Goal: Information Seeking & Learning: Learn about a topic

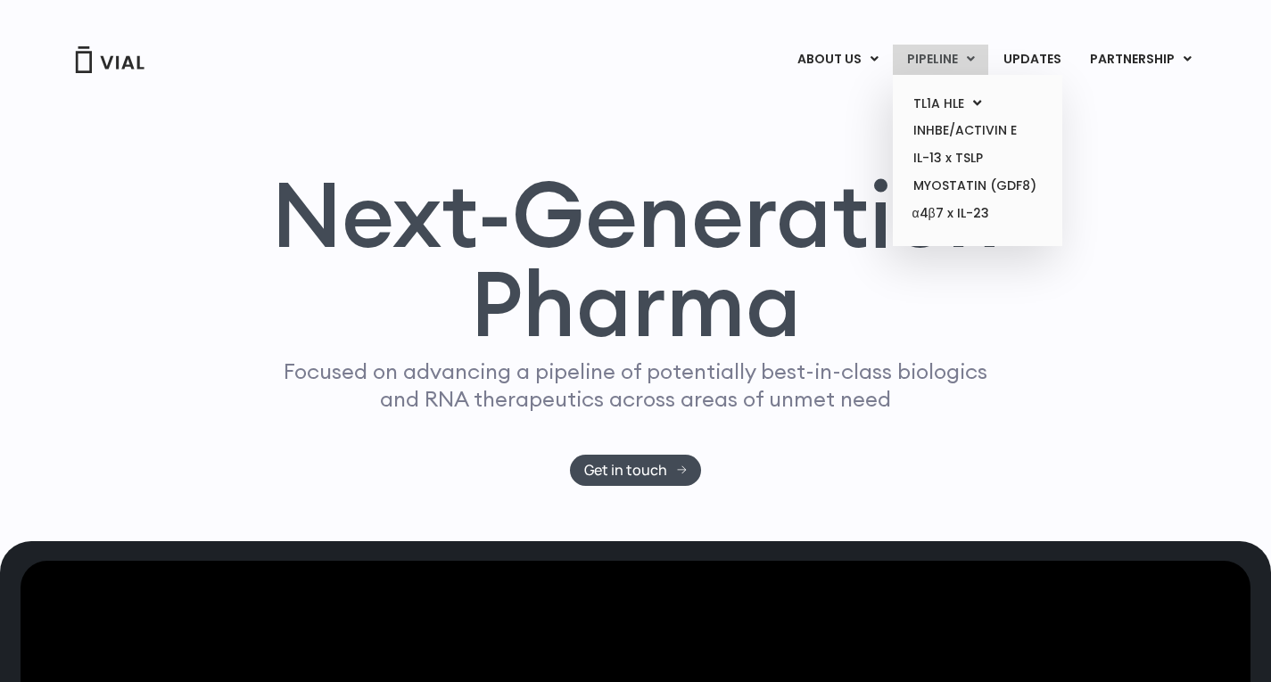
click at [945, 61] on link "PIPELINE" at bounding box center [940, 60] width 95 height 30
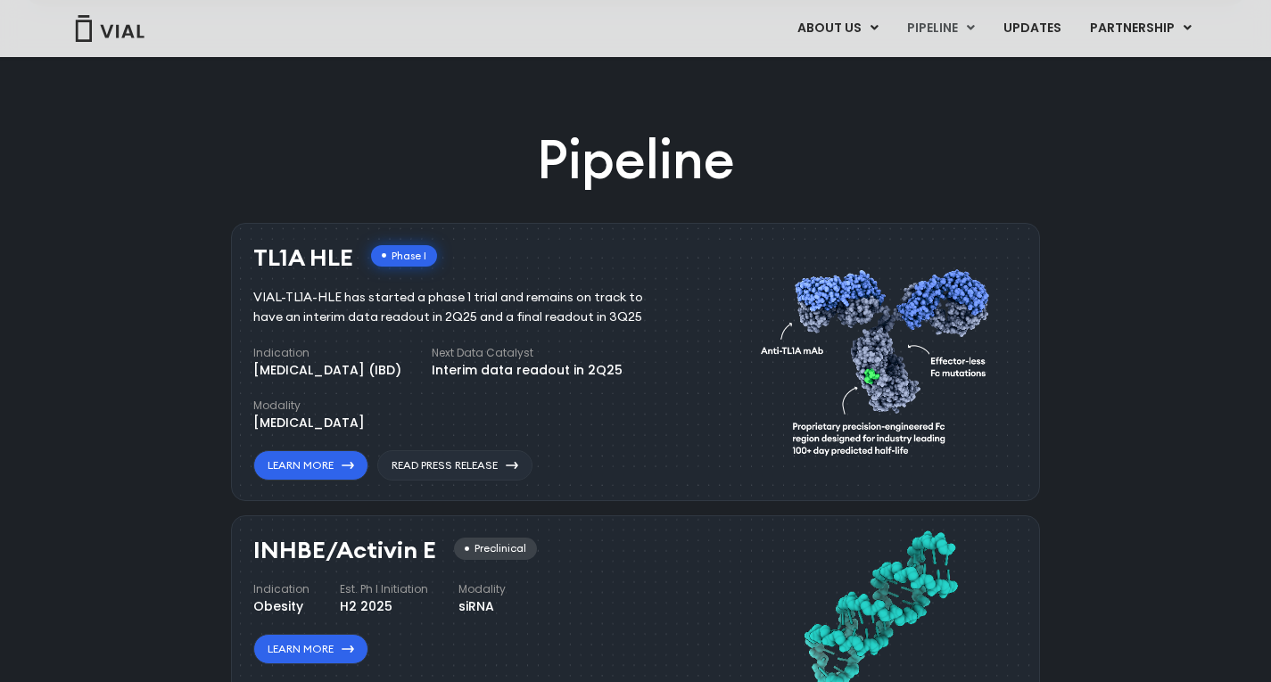
scroll to position [919, 0]
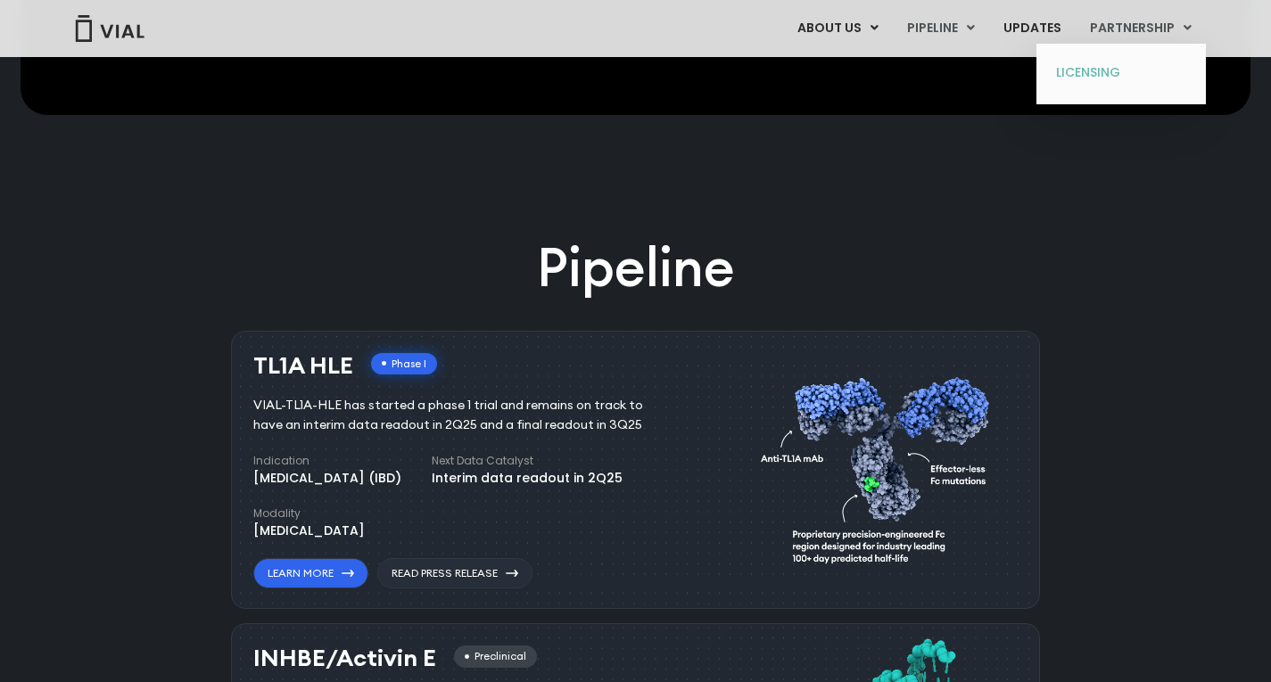
click at [1101, 66] on link "LICENSING" at bounding box center [1121, 73] width 156 height 29
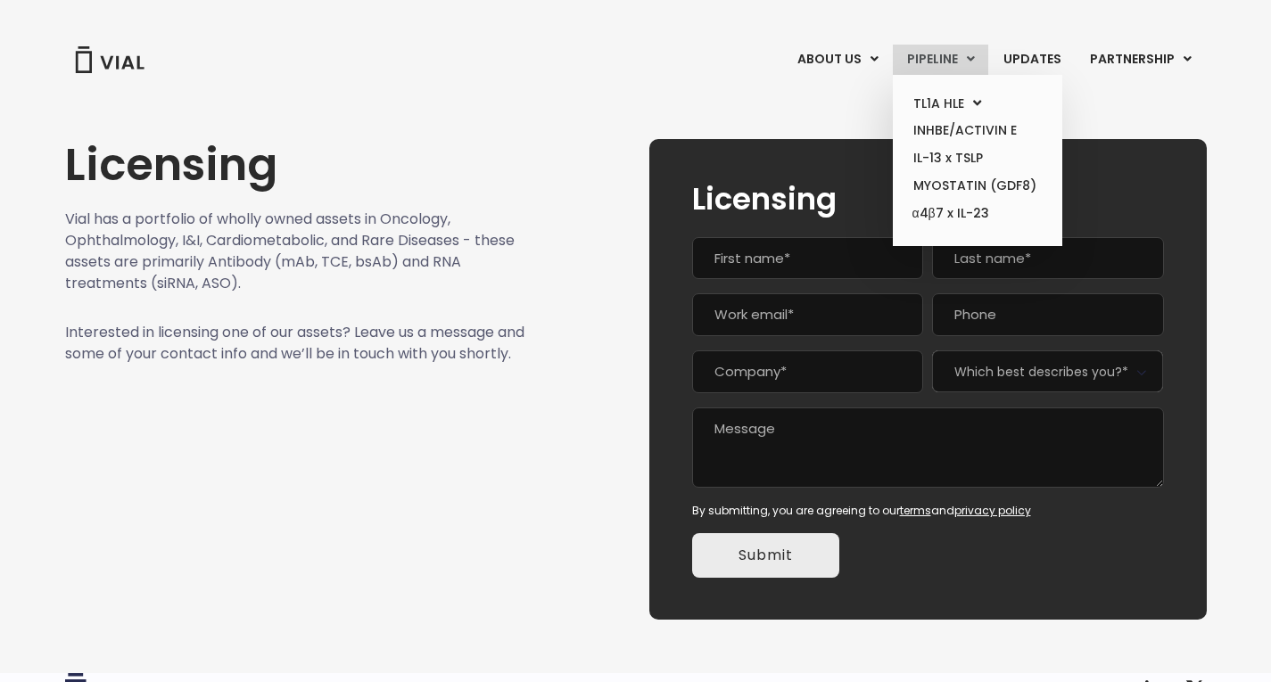
click at [944, 62] on link "PIPELINE" at bounding box center [940, 60] width 95 height 30
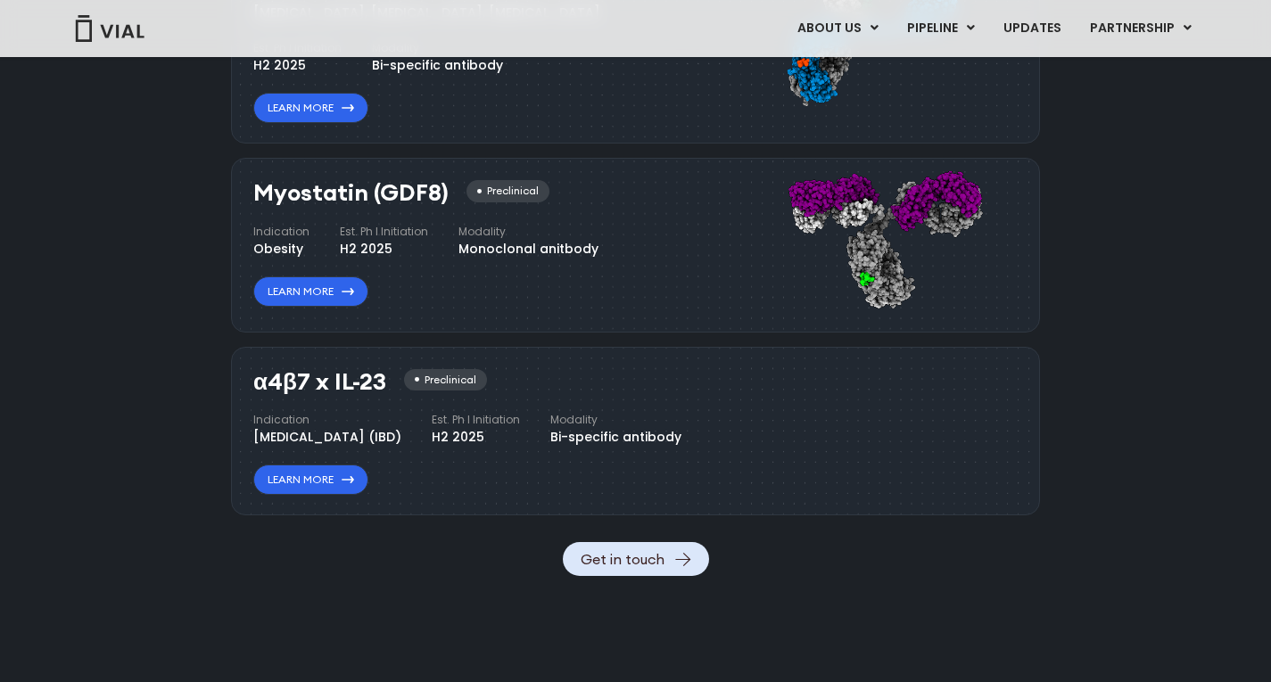
scroll to position [1832, 0]
click at [304, 290] on link "Learn More" at bounding box center [310, 291] width 115 height 30
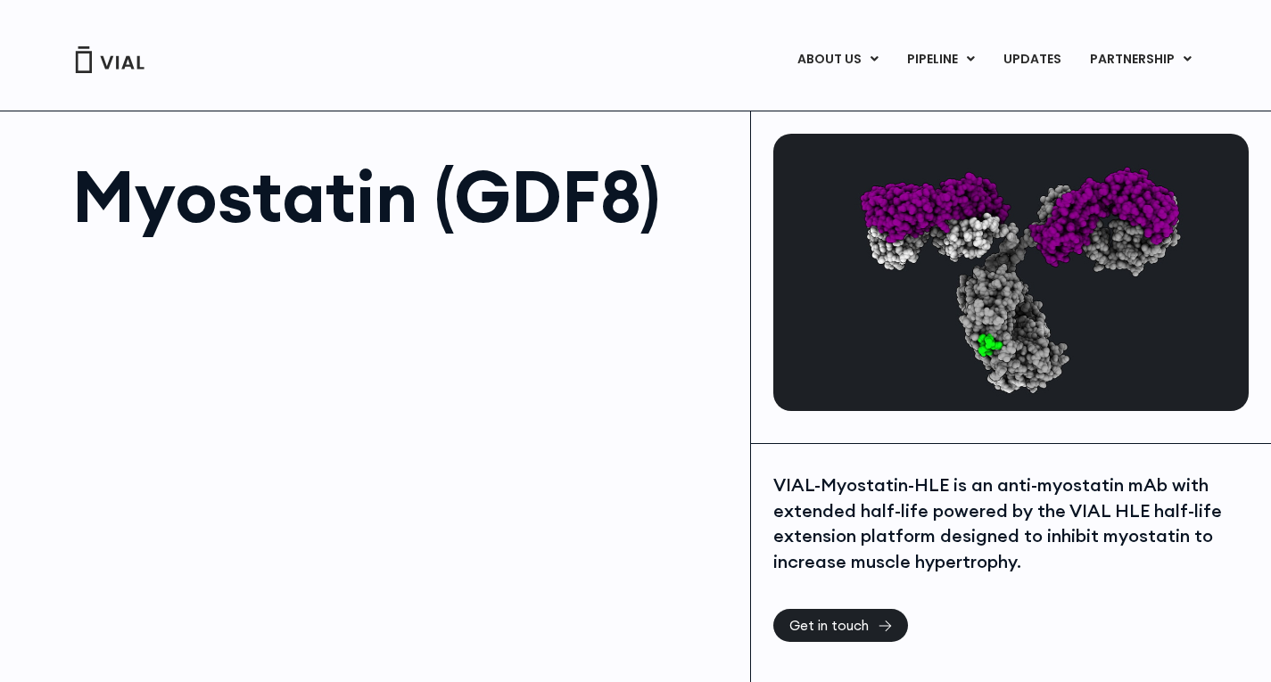
click at [117, 60] on img at bounding box center [109, 59] width 71 height 27
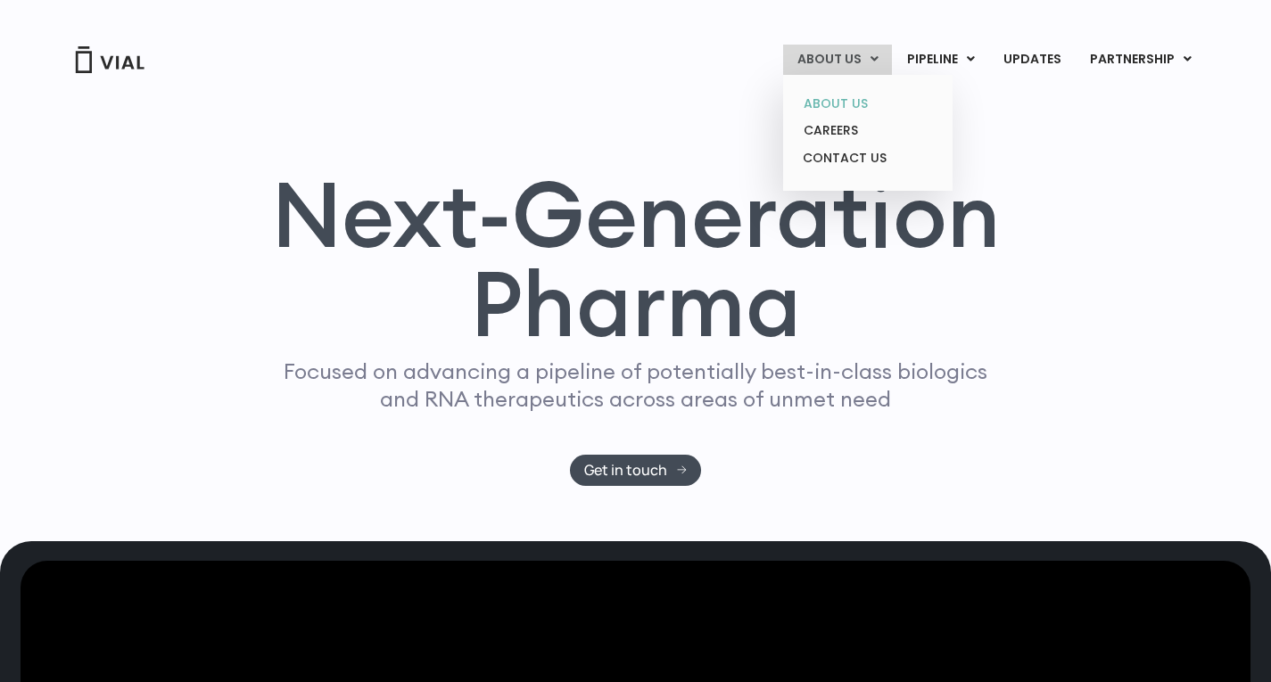
click at [842, 99] on link "ABOUT US" at bounding box center [867, 104] width 156 height 28
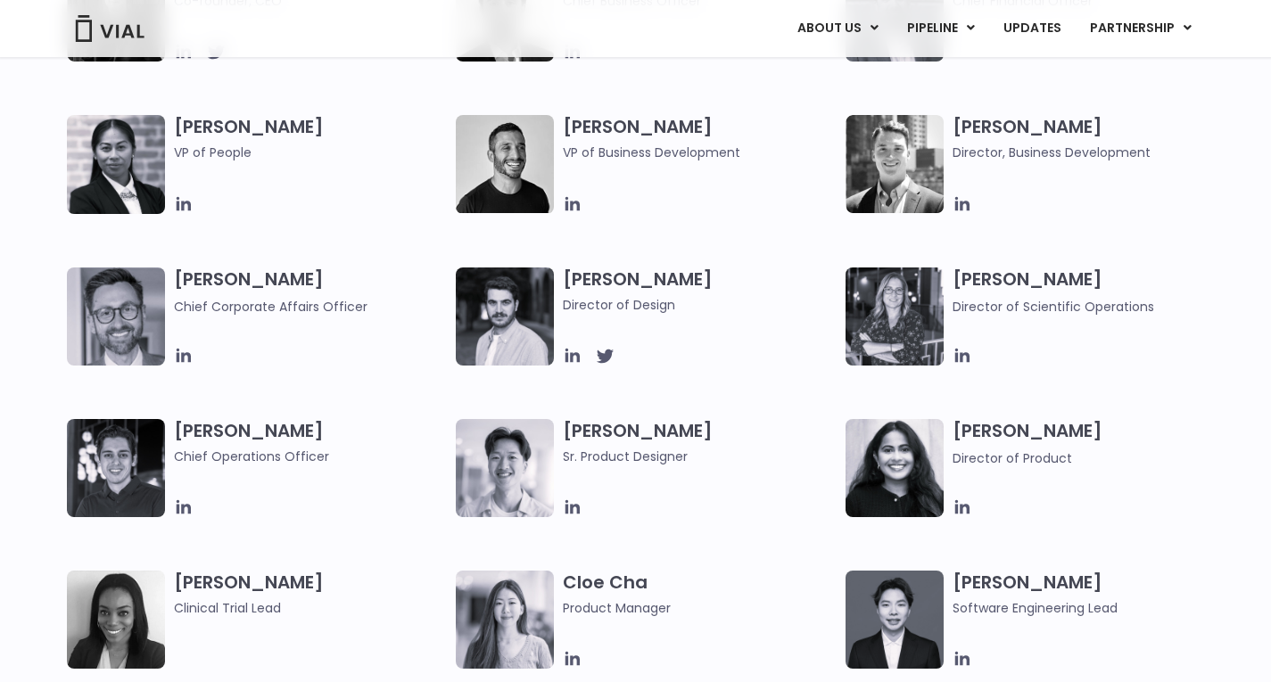
scroll to position [987, 0]
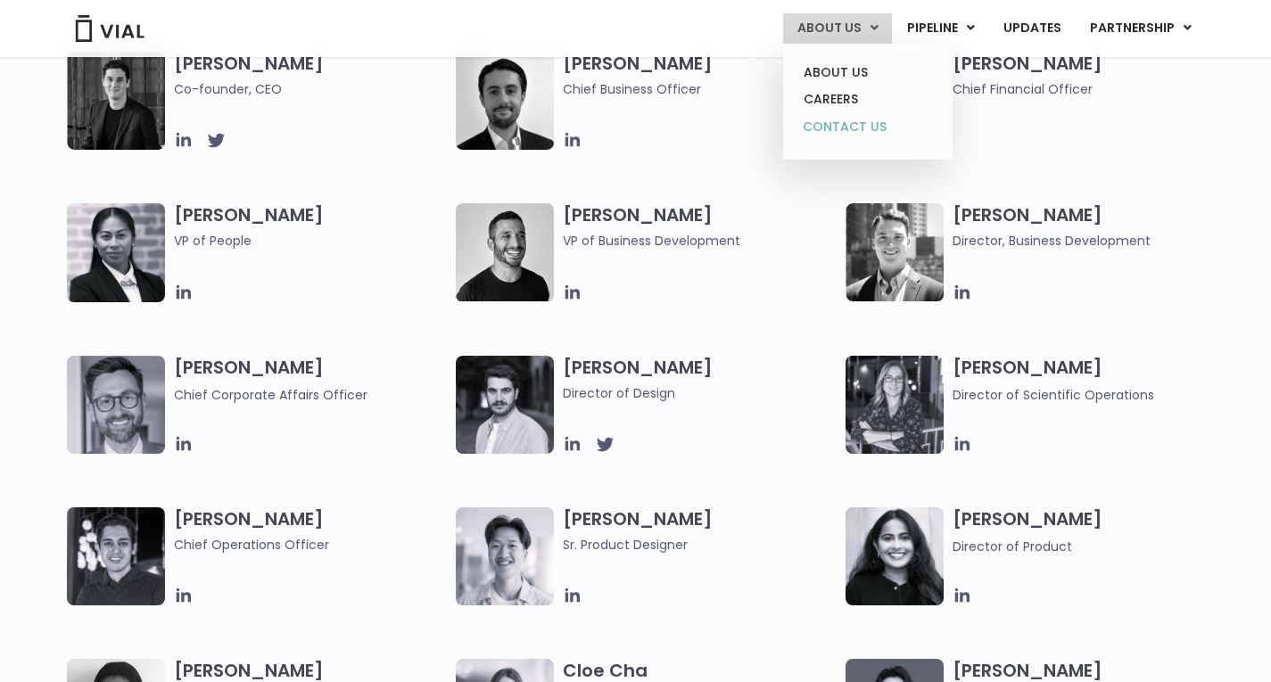
click at [848, 123] on link "CONTACT US" at bounding box center [867, 127] width 156 height 29
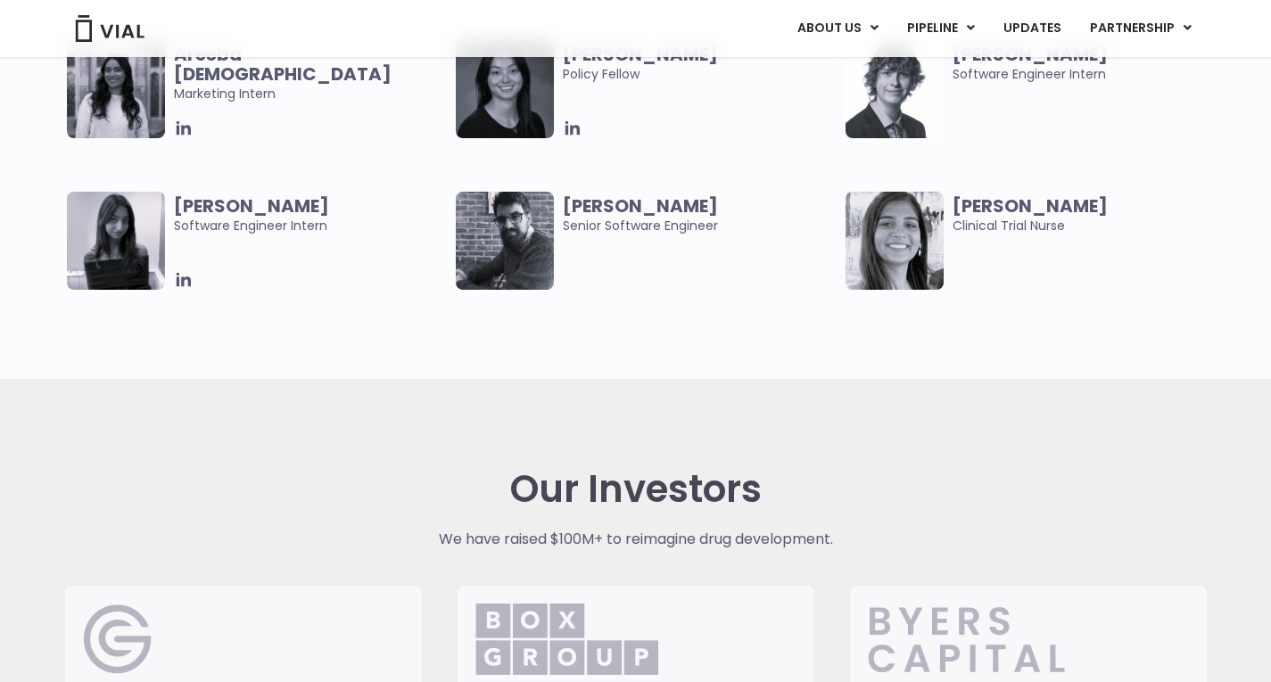
scroll to position [3885, 0]
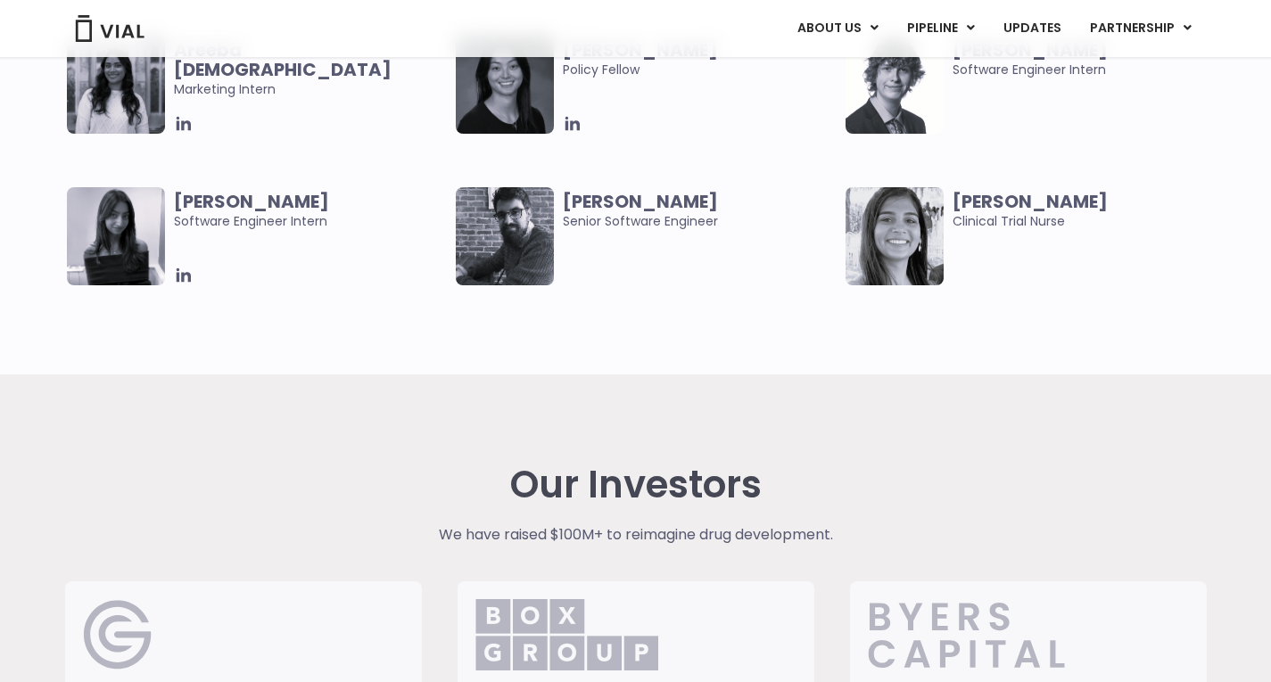
click at [378, 389] on div "Our Investors We have raised $100M+ to reimagine drug development. General Cata…" at bounding box center [636, 618] width 1168 height 486
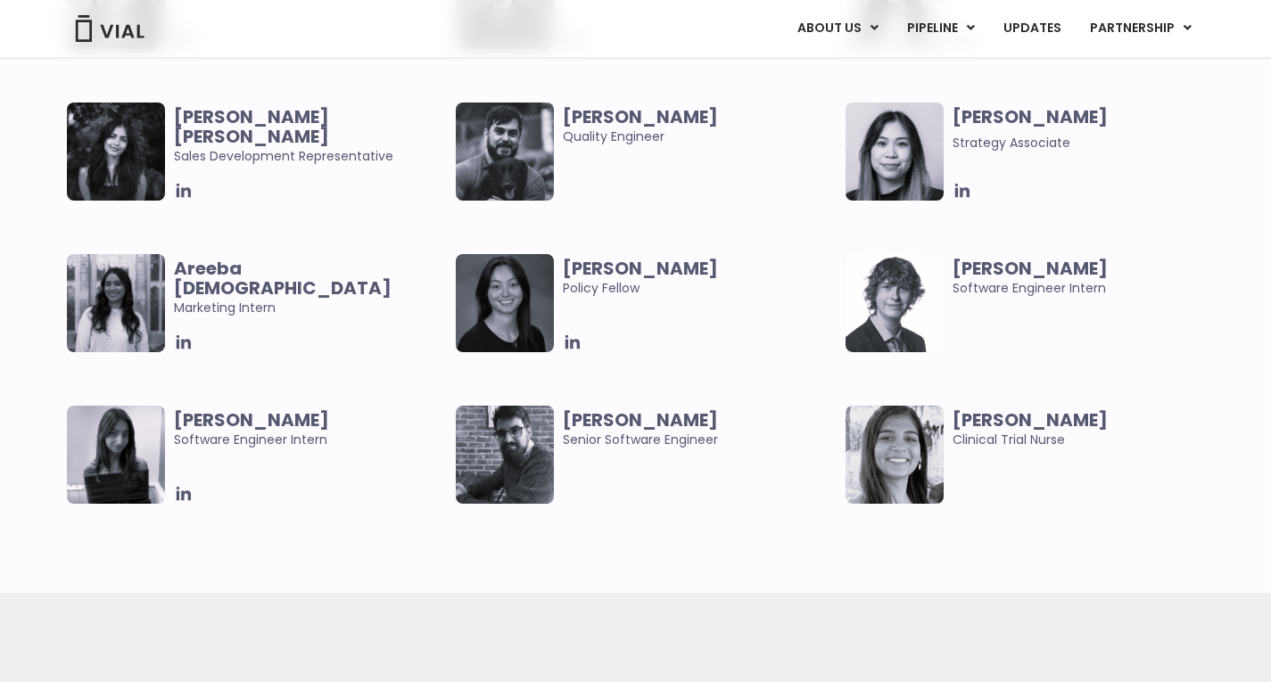
scroll to position [3665, 0]
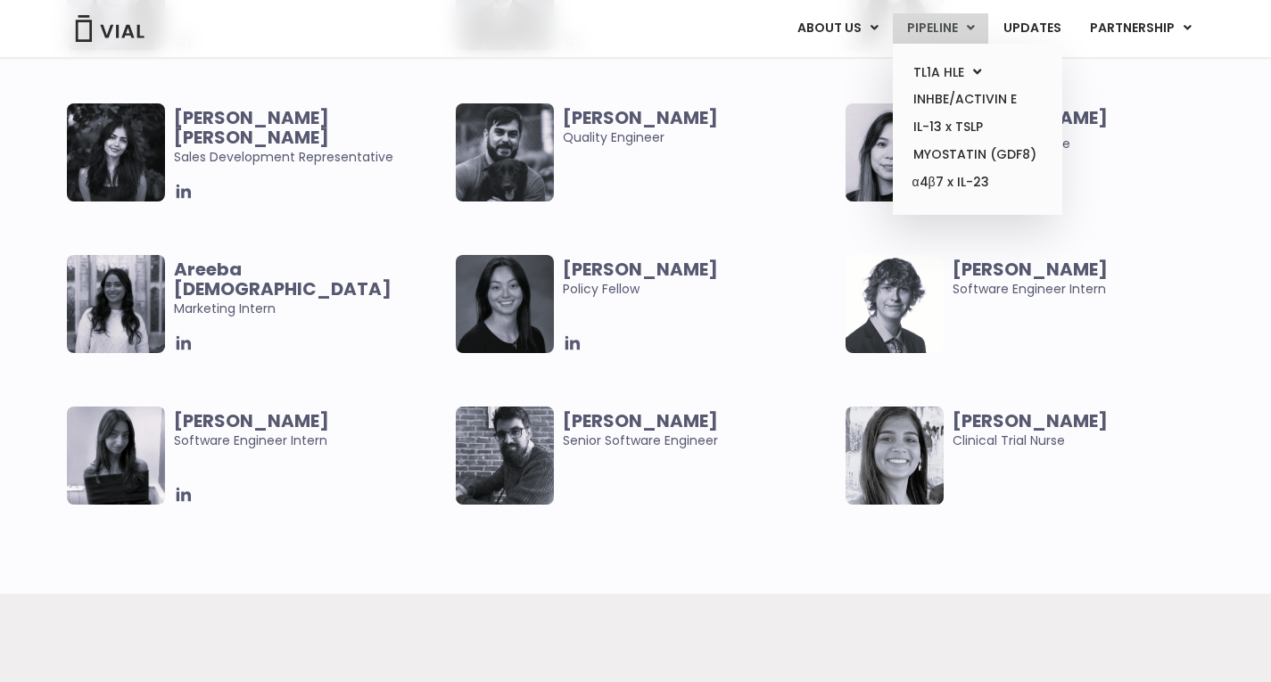
click at [925, 29] on link "PIPELINE" at bounding box center [940, 28] width 95 height 30
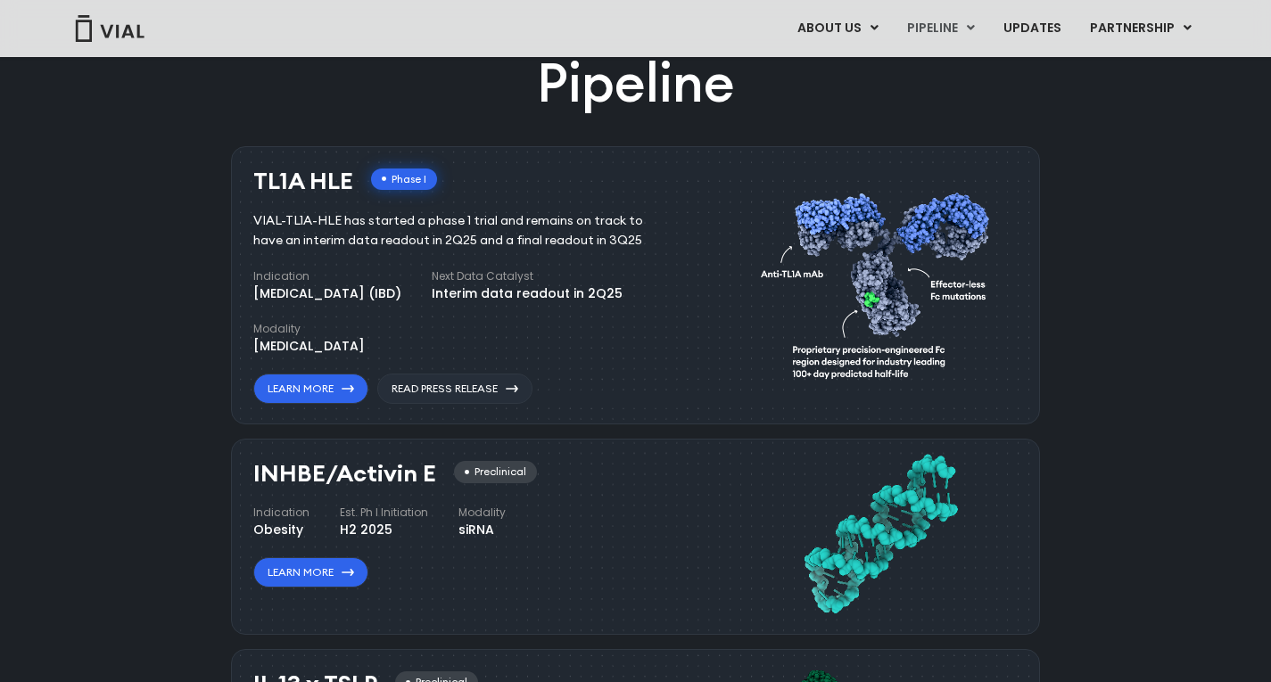
scroll to position [1111, 0]
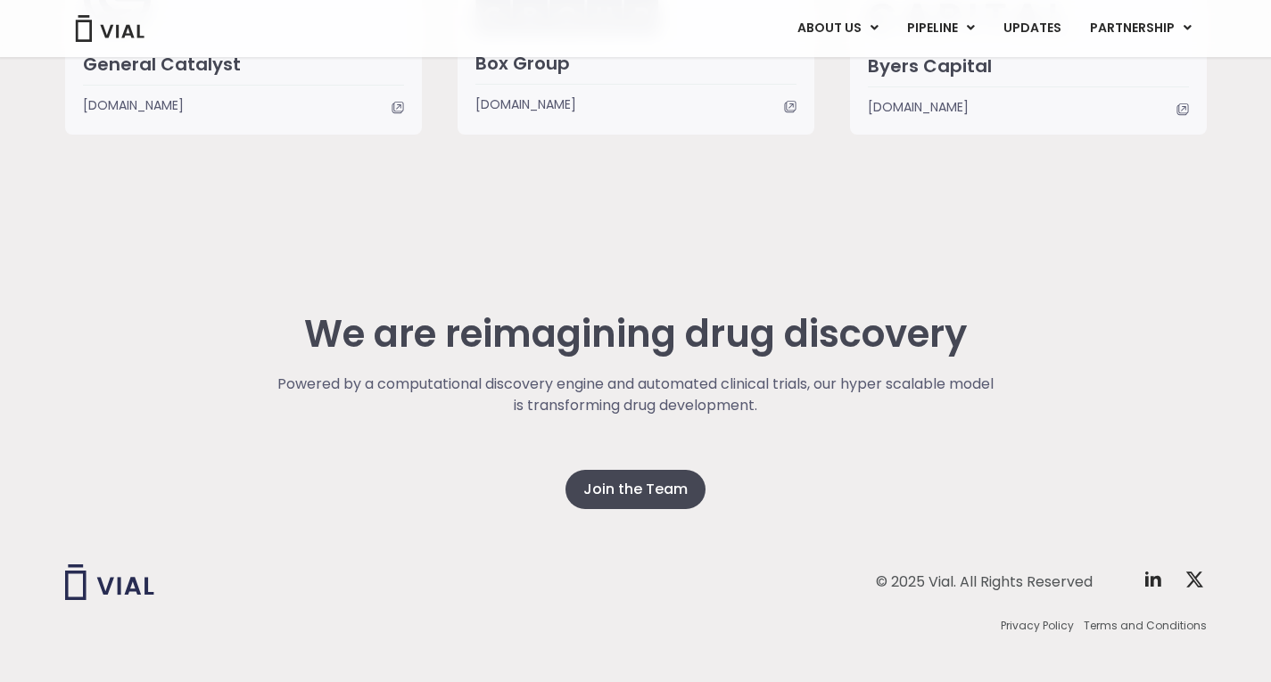
scroll to position [4545, 0]
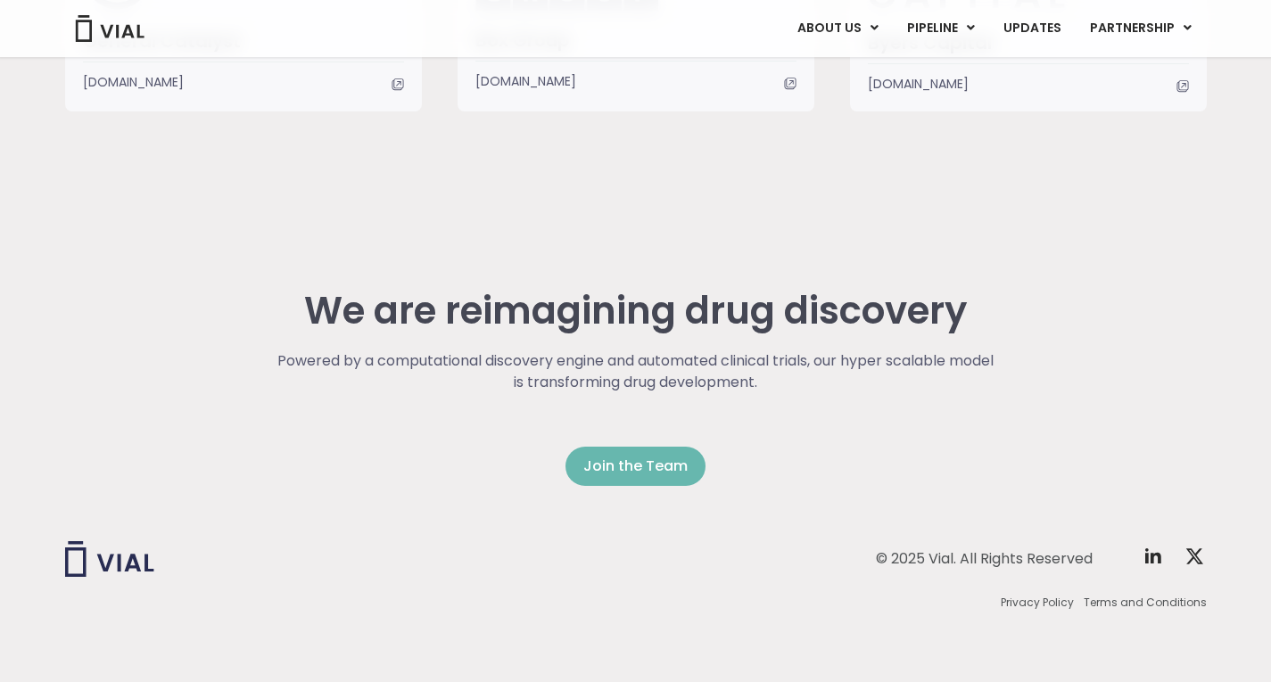
click at [633, 463] on span "Join the Team" at bounding box center [635, 466] width 104 height 21
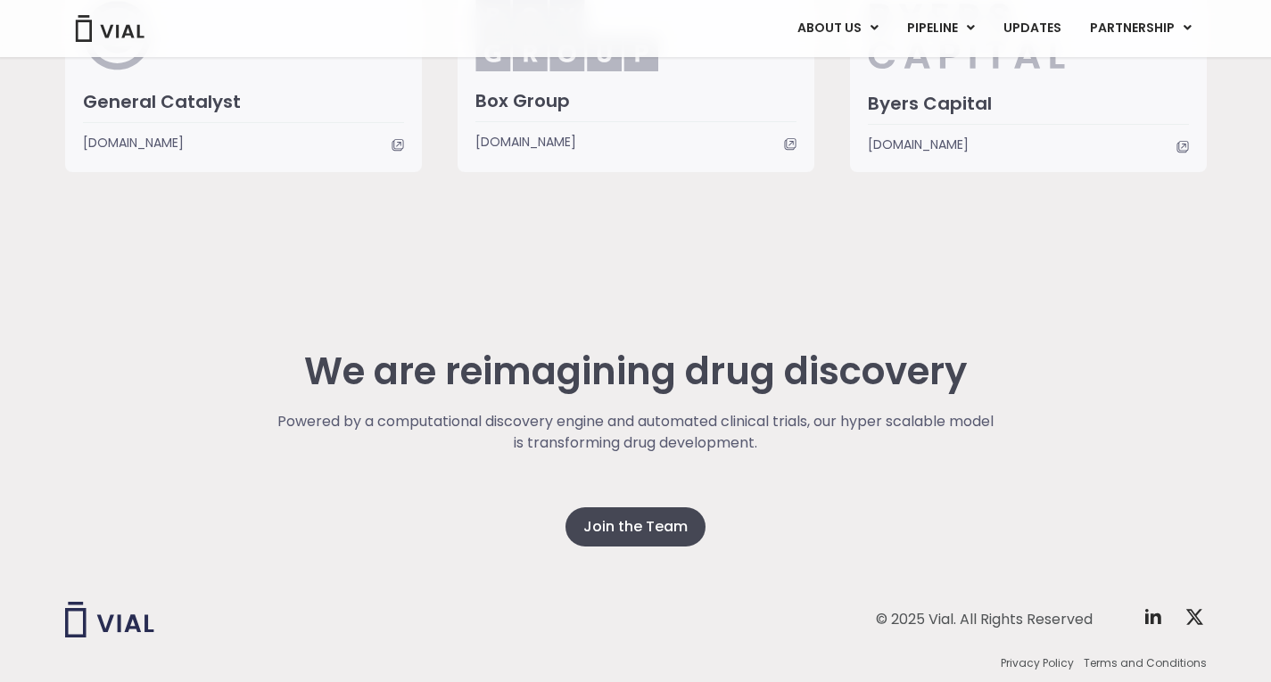
scroll to position [4544, 0]
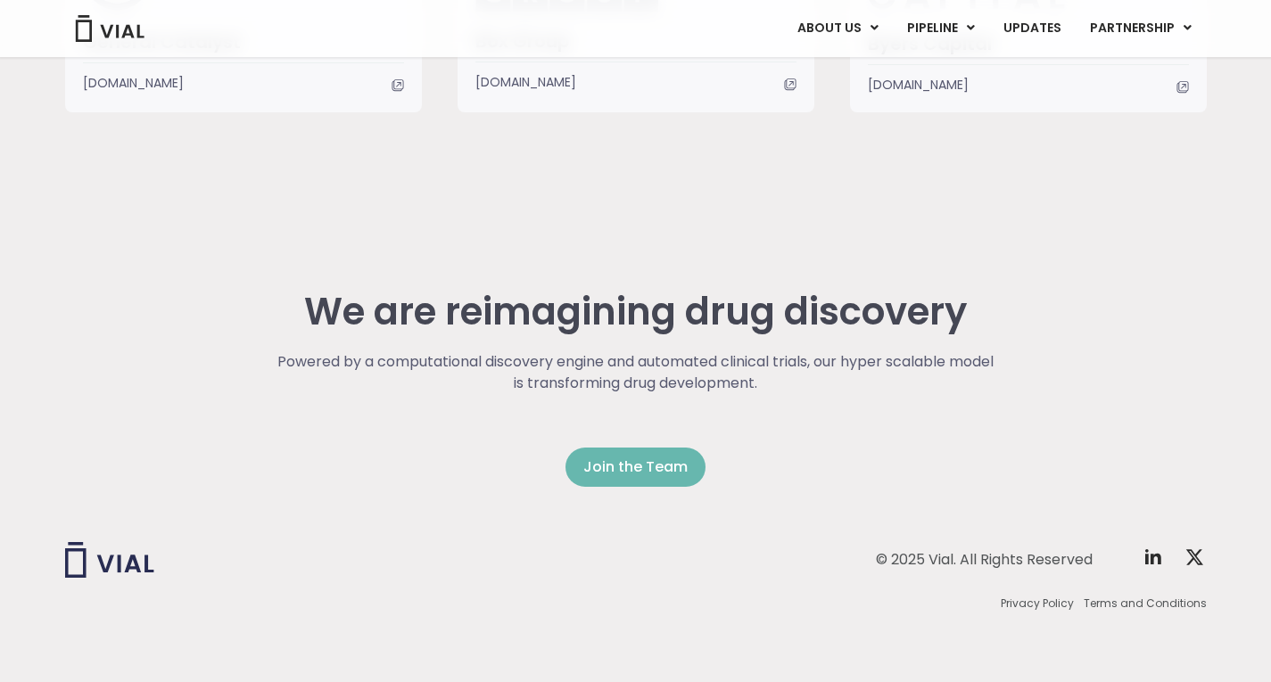
click at [642, 461] on span "Join the Team" at bounding box center [635, 467] width 104 height 21
